Goal: Check status: Check status

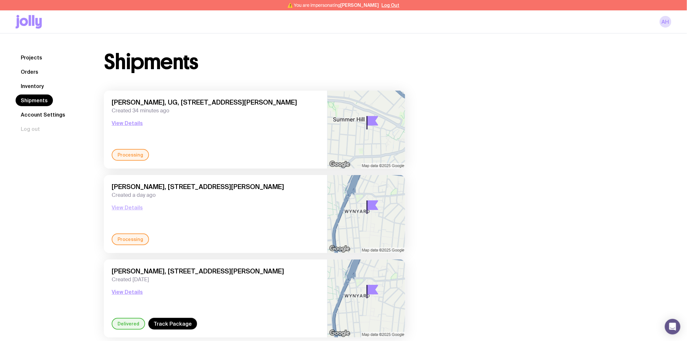
click at [125, 205] on button "View Details" at bounding box center [127, 207] width 31 height 8
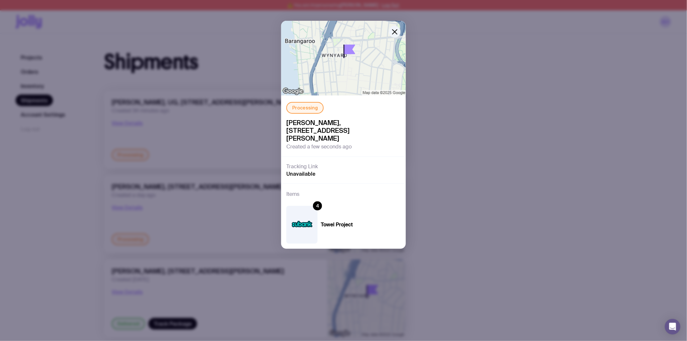
click at [153, 131] on div "Processing [PERSON_NAME], [STREET_ADDRESS][PERSON_NAME] Created a few seconds a…" at bounding box center [343, 170] width 687 height 341
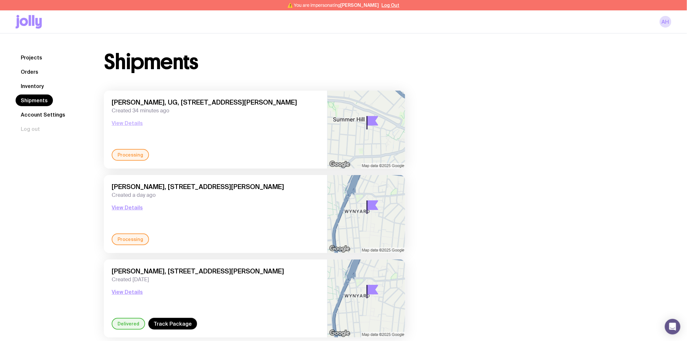
click at [130, 123] on button "View Details" at bounding box center [127, 123] width 31 height 8
